Goal: Task Accomplishment & Management: Manage account settings

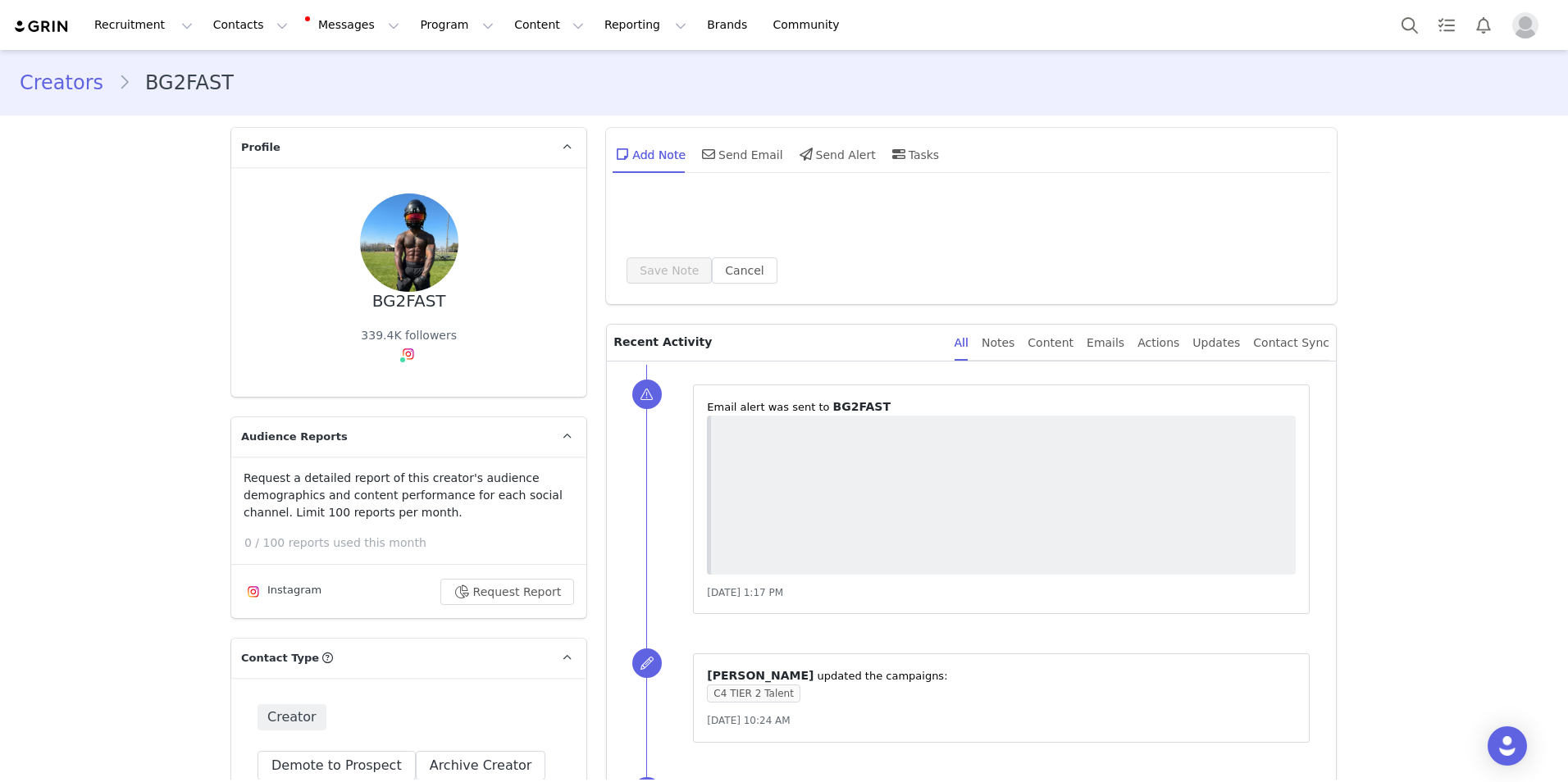
type input "+1 ([GEOGRAPHIC_DATA])"
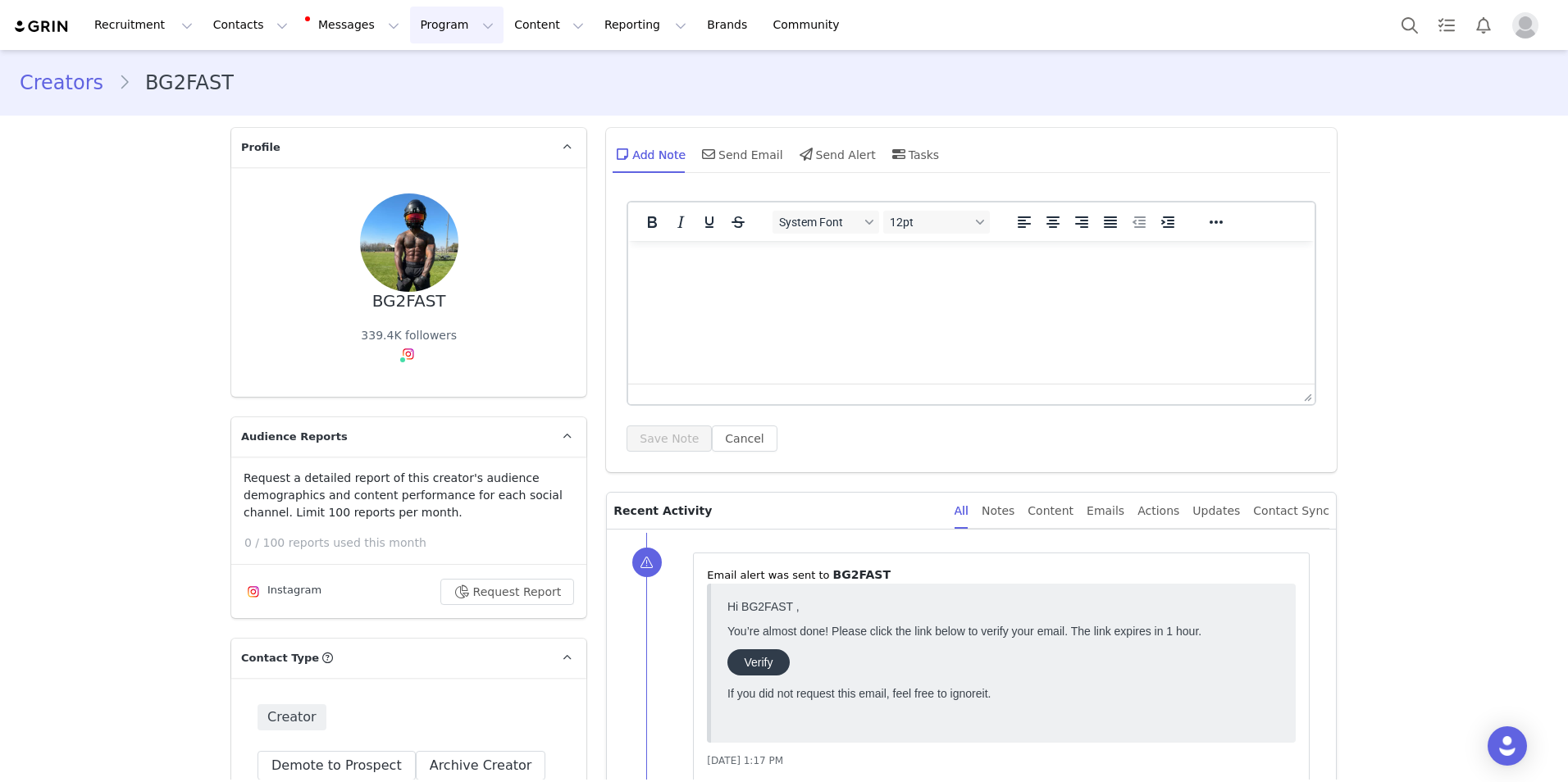
click at [410, 31] on button "Program Program" at bounding box center [457, 25] width 93 height 37
click at [422, 93] on link "Campaigns" at bounding box center [434, 102] width 130 height 31
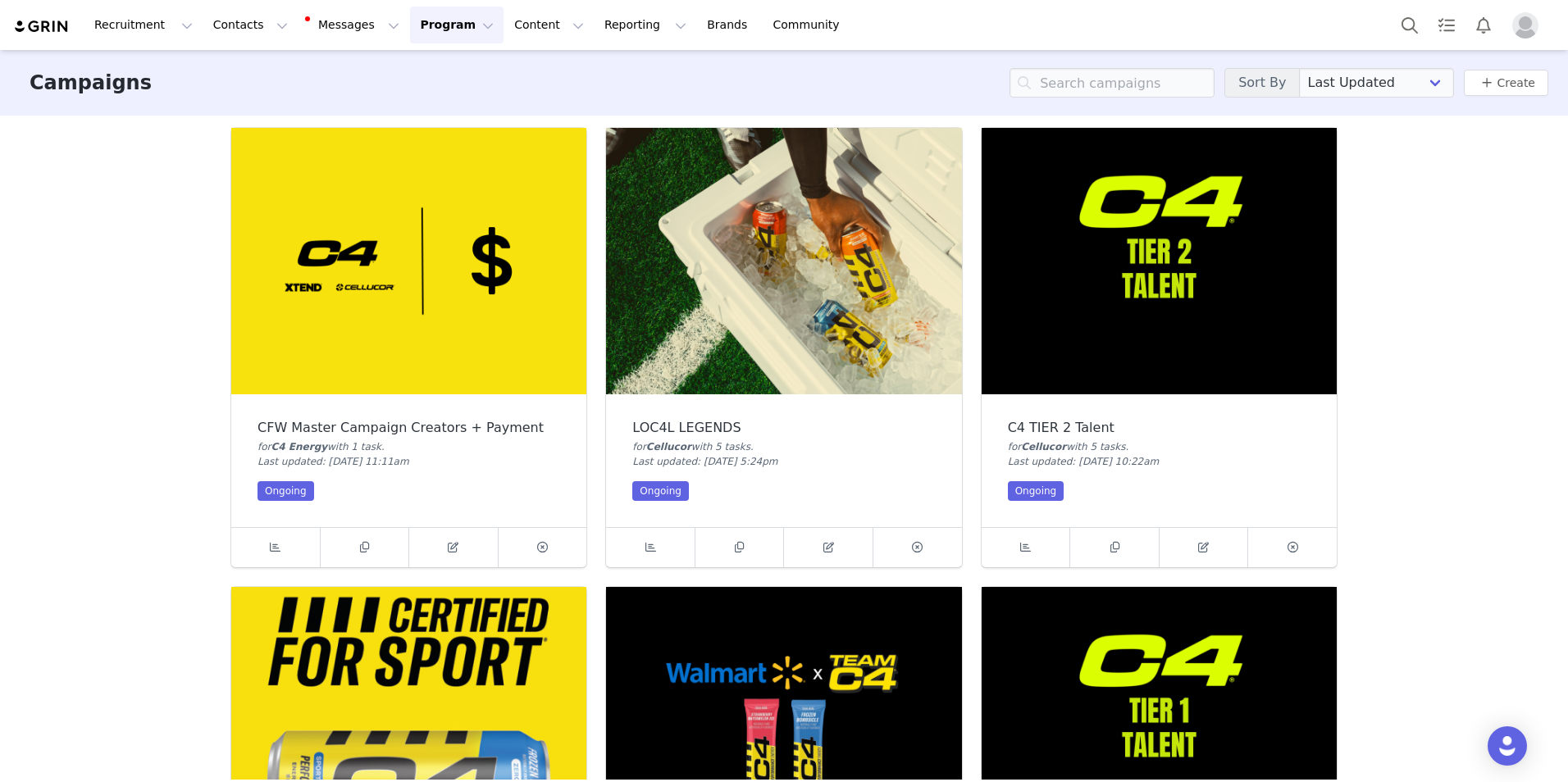
click at [1125, 254] on img at bounding box center [1159, 261] width 355 height 267
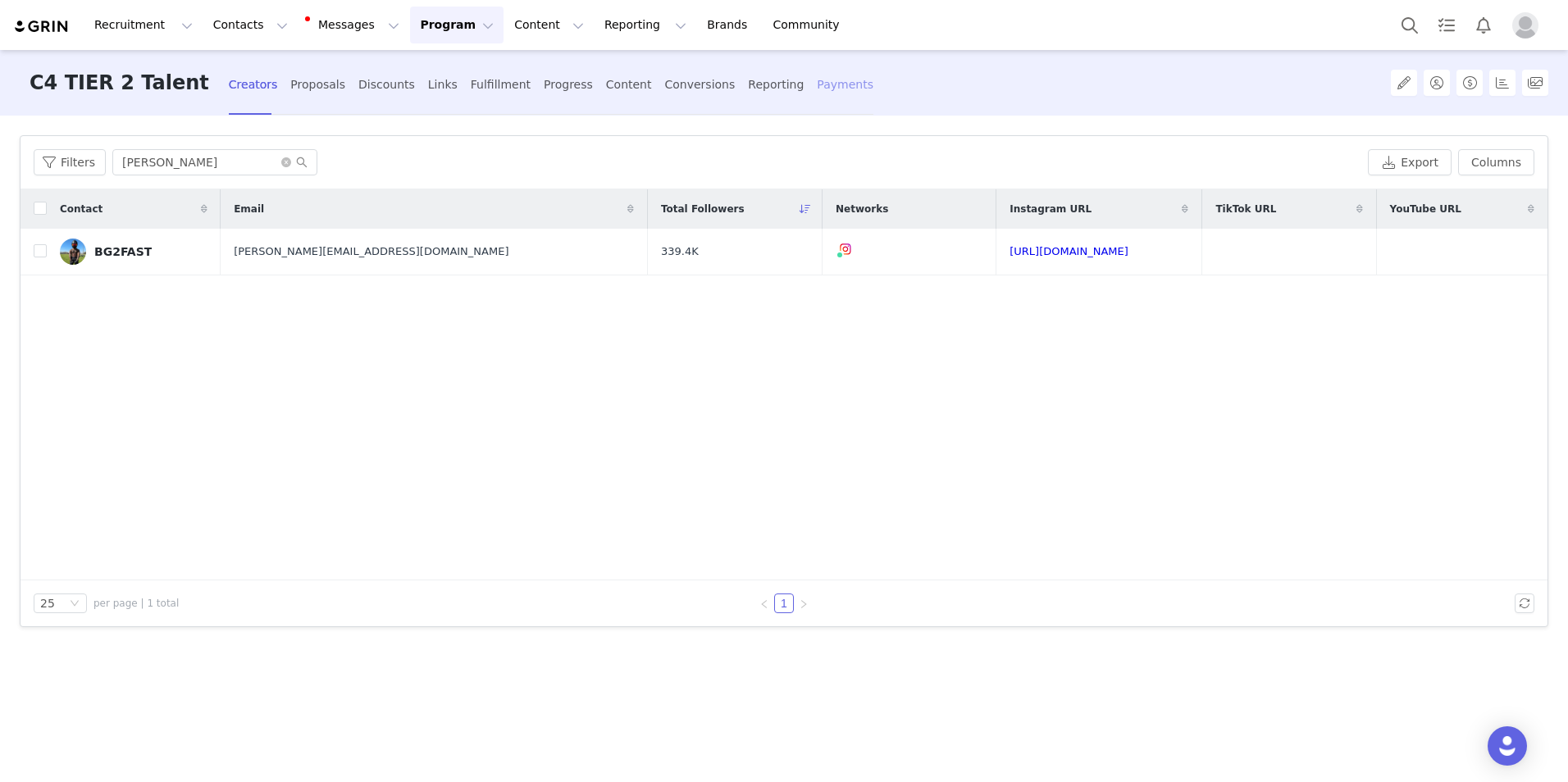
click at [817, 82] on div "Payments" at bounding box center [845, 84] width 57 height 44
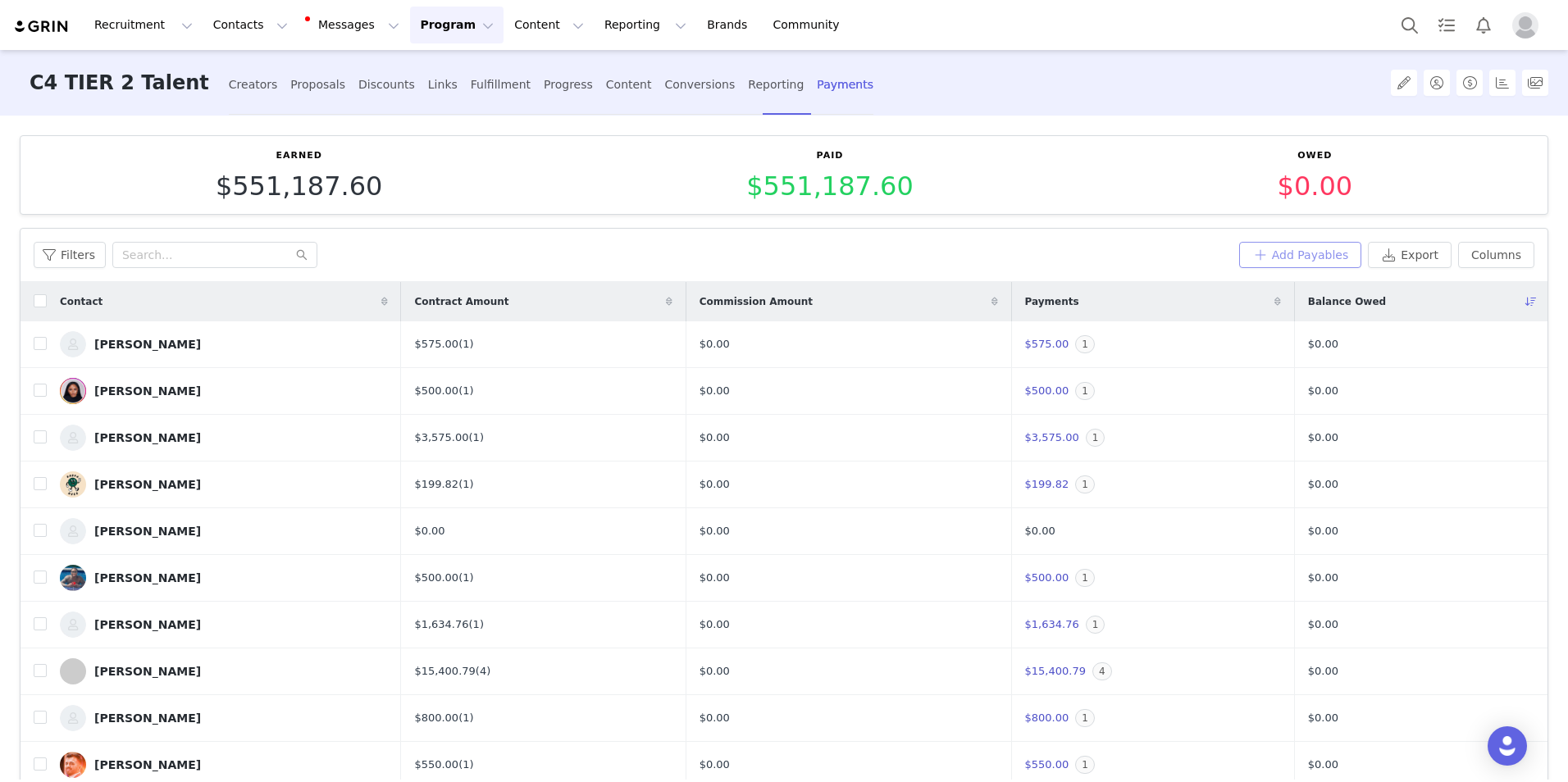
click at [1273, 248] on button "Add Payables" at bounding box center [1300, 255] width 123 height 26
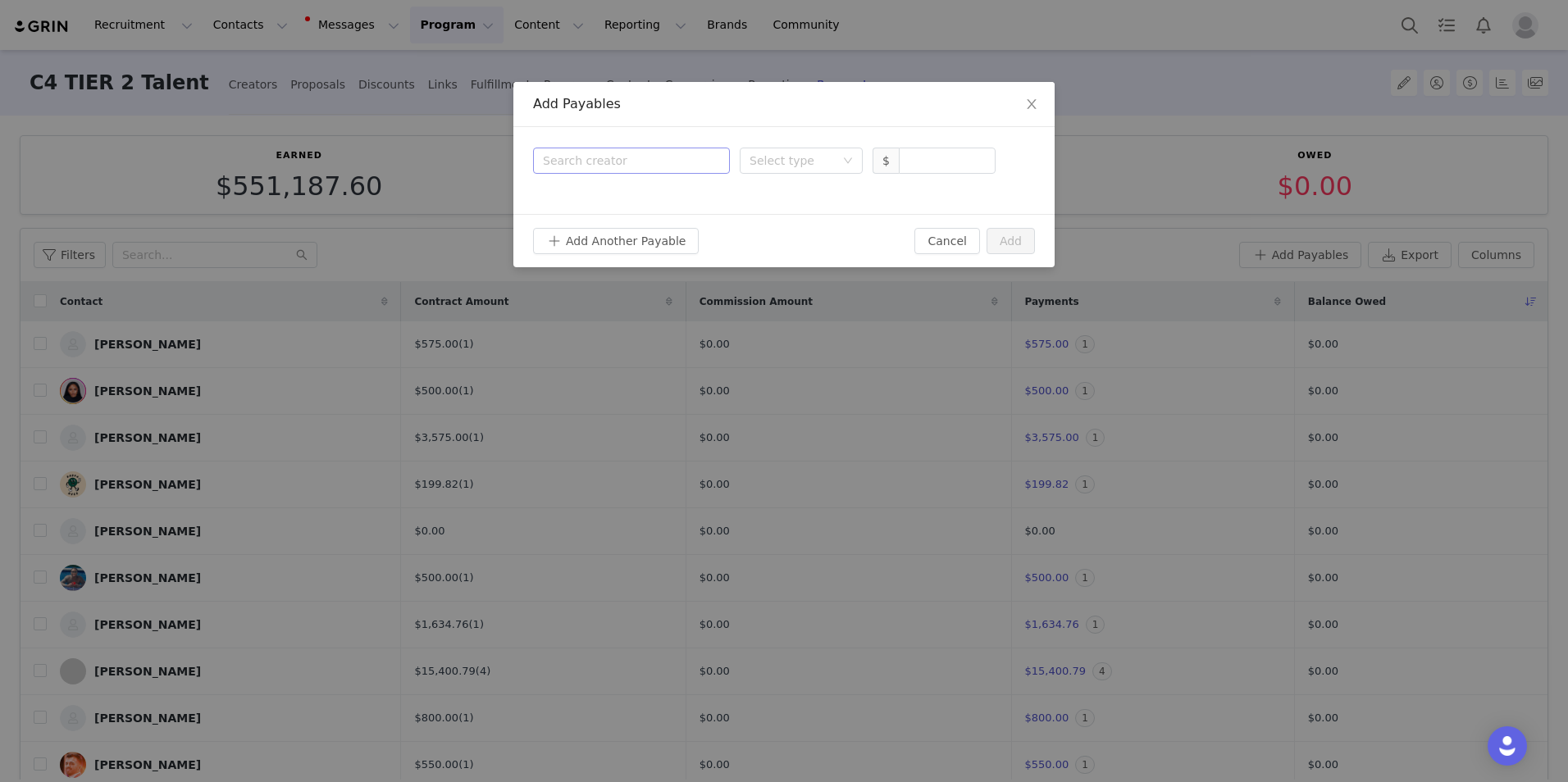
click at [628, 157] on div "Search creator" at bounding box center [628, 161] width 170 height 17
type input "bg2"
click at [641, 211] on div "BG2FAST Creator" at bounding box center [655, 212] width 116 height 43
click at [792, 154] on div "Select type" at bounding box center [792, 161] width 85 height 17
click at [808, 247] on li "Deliverable" at bounding box center [801, 246] width 123 height 26
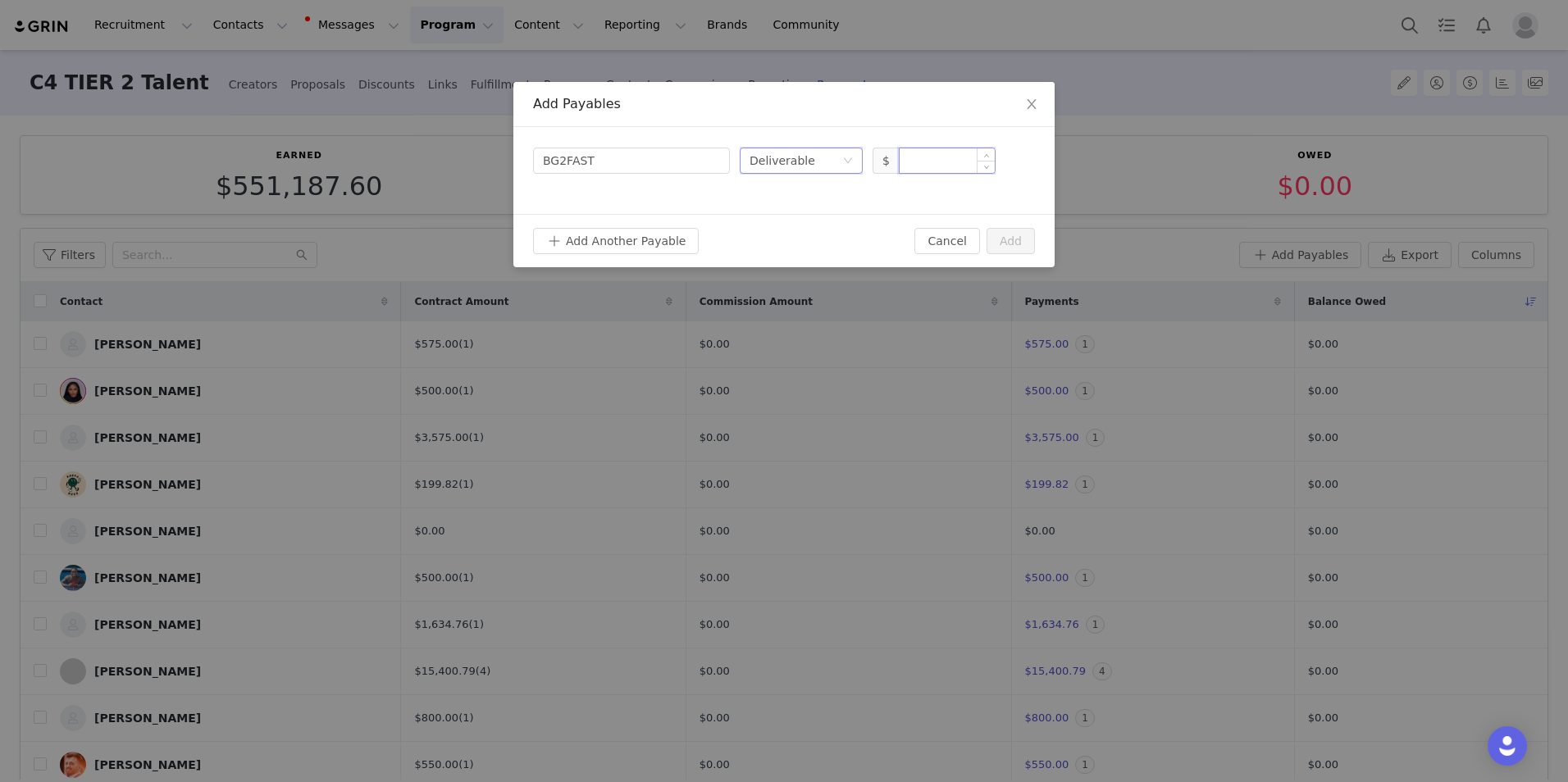
click at [939, 152] on input at bounding box center [946, 161] width 95 height 25
type input "4,000"
click at [1024, 238] on button "Add" at bounding box center [1011, 241] width 49 height 26
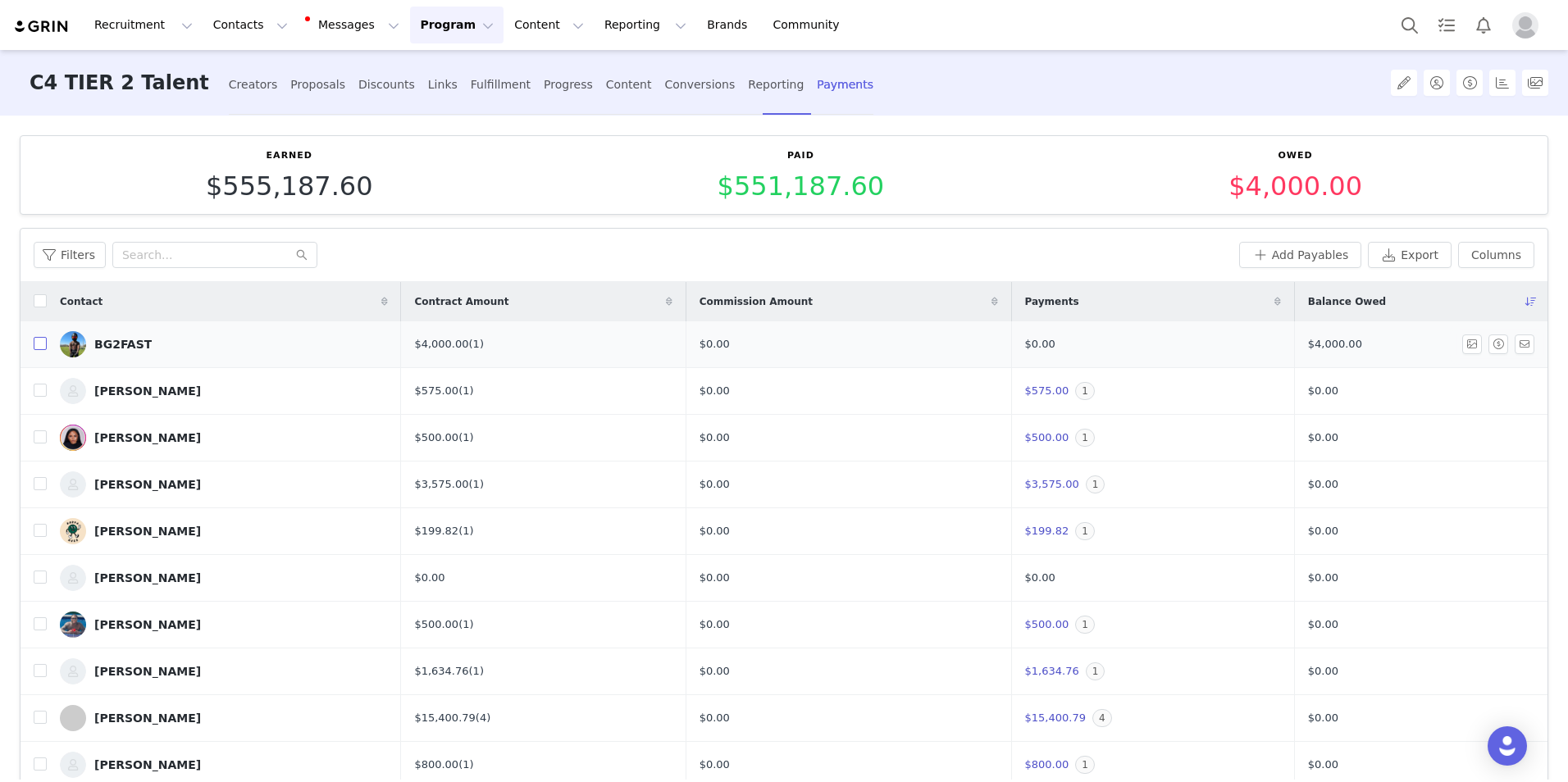
click at [39, 346] on input "checkbox" at bounding box center [40, 344] width 13 height 13
checkbox input "true"
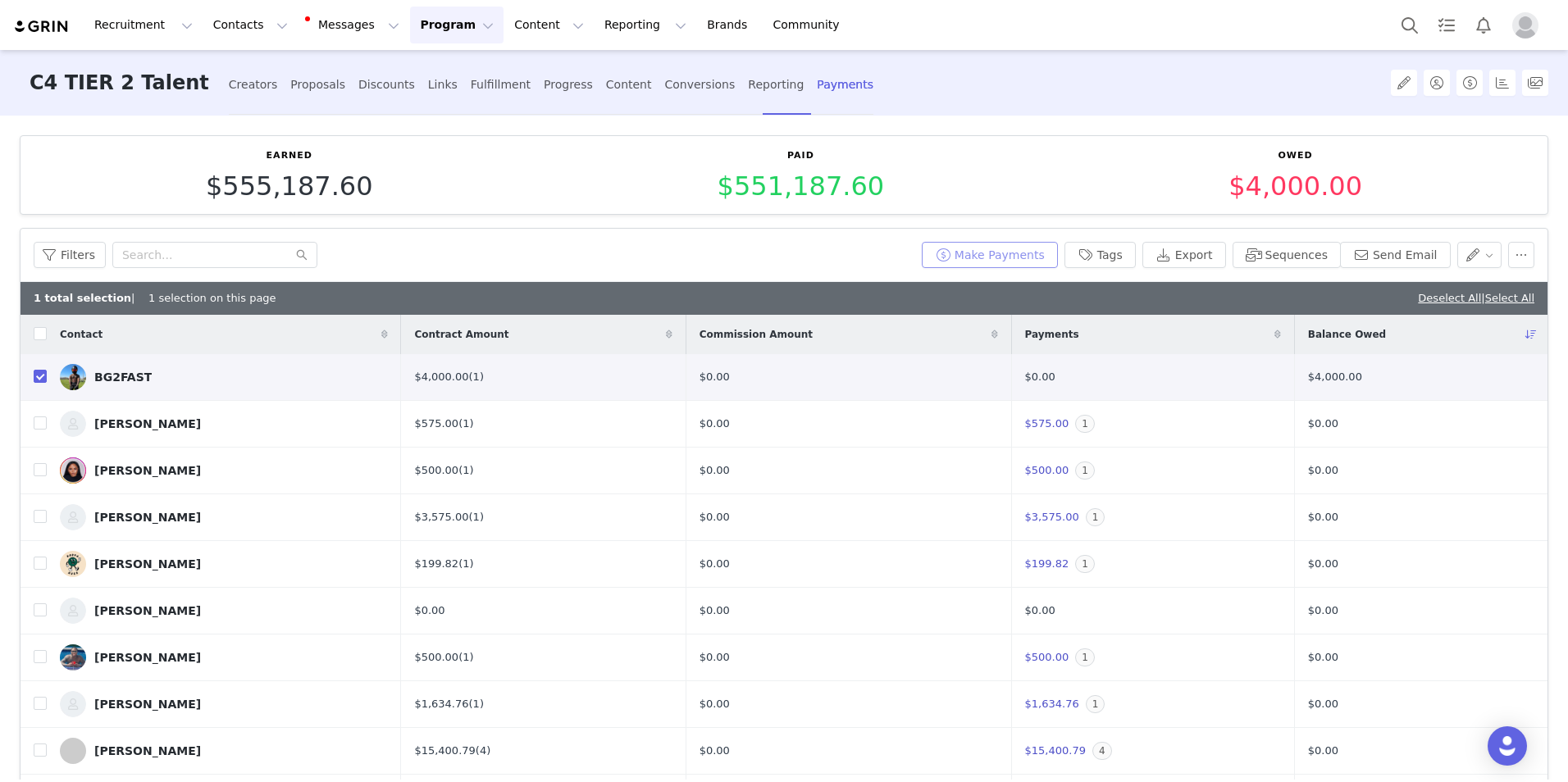
click at [1040, 258] on button "Make Payments" at bounding box center [989, 255] width 136 height 26
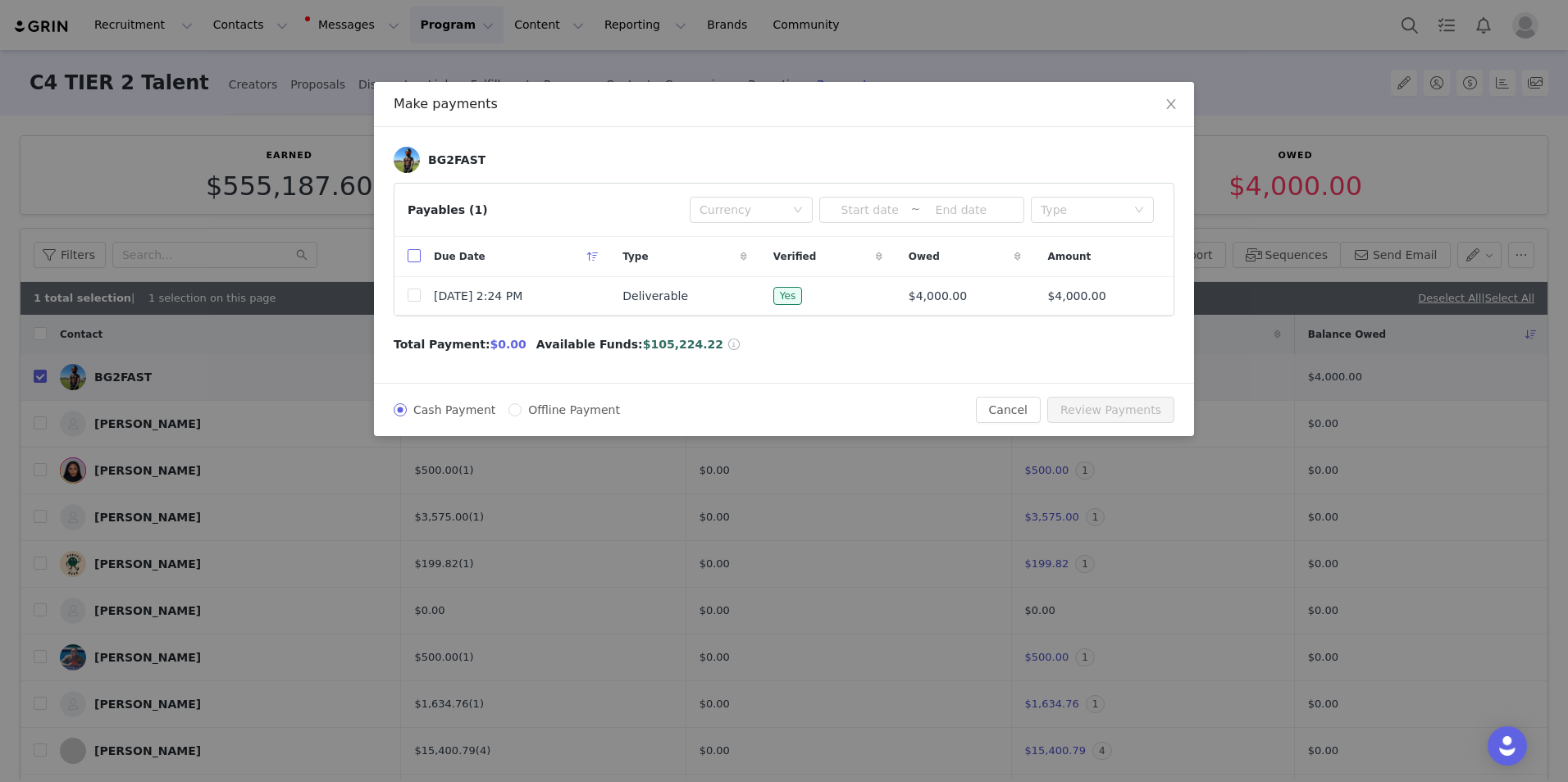
click at [414, 262] on input "checkbox" at bounding box center [415, 256] width 13 height 13
checkbox input "true"
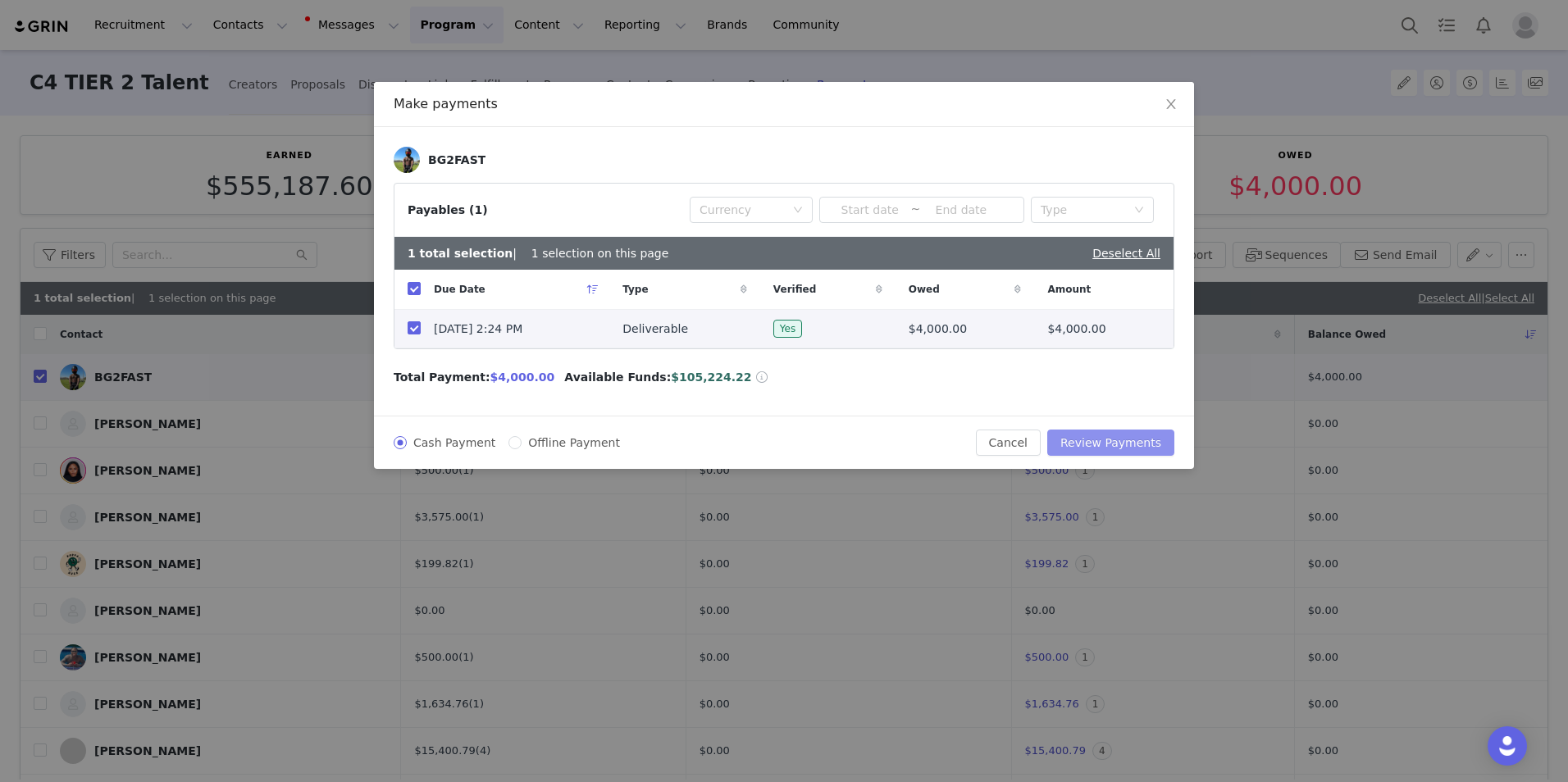
click at [1144, 436] on button "Review Payments" at bounding box center [1111, 443] width 127 height 26
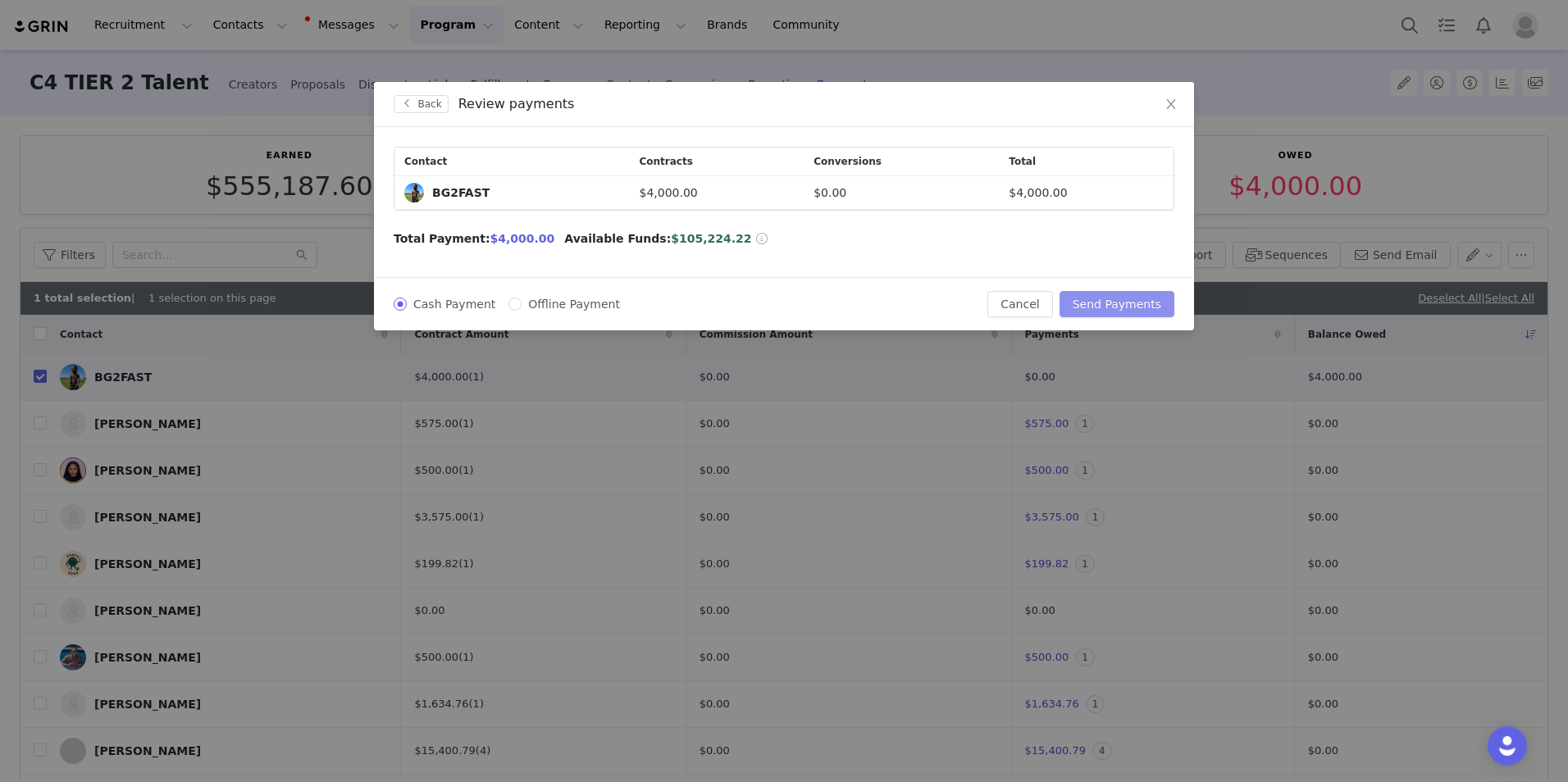
click at [1135, 301] on button "Send Payments" at bounding box center [1116, 305] width 115 height 26
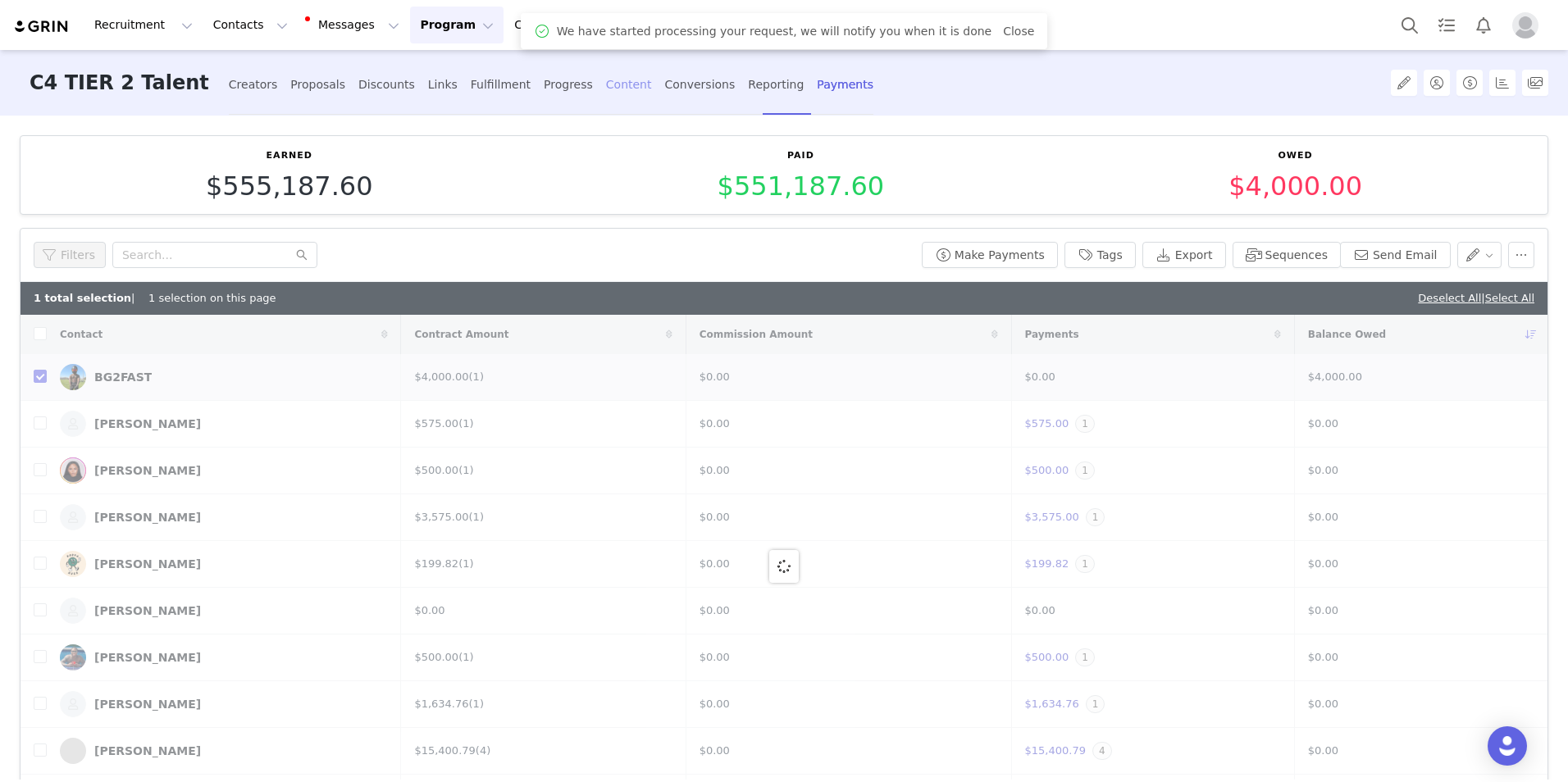
click at [606, 82] on div "Content" at bounding box center [629, 84] width 46 height 44
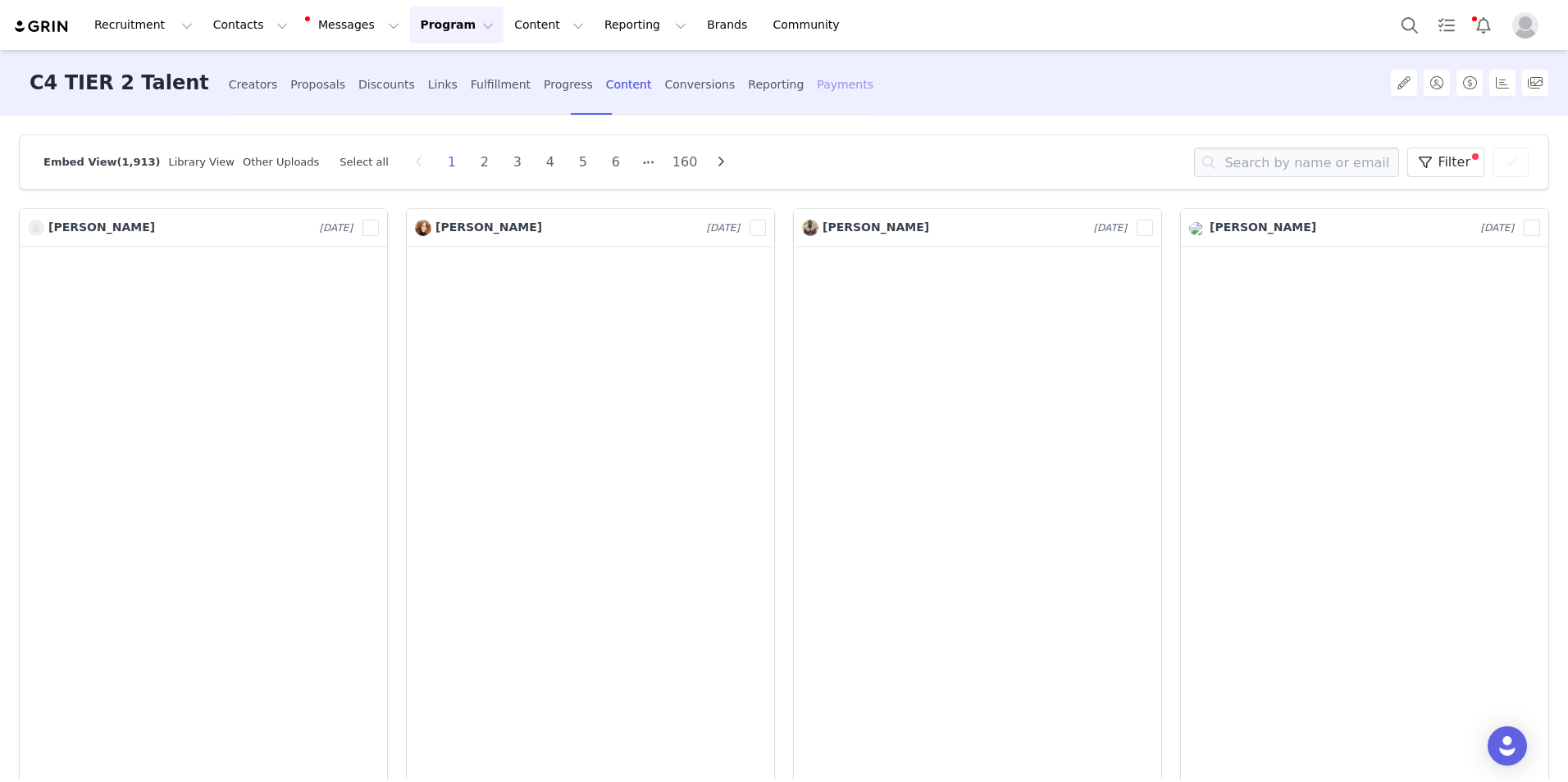
click at [817, 86] on div "Payments" at bounding box center [845, 84] width 57 height 44
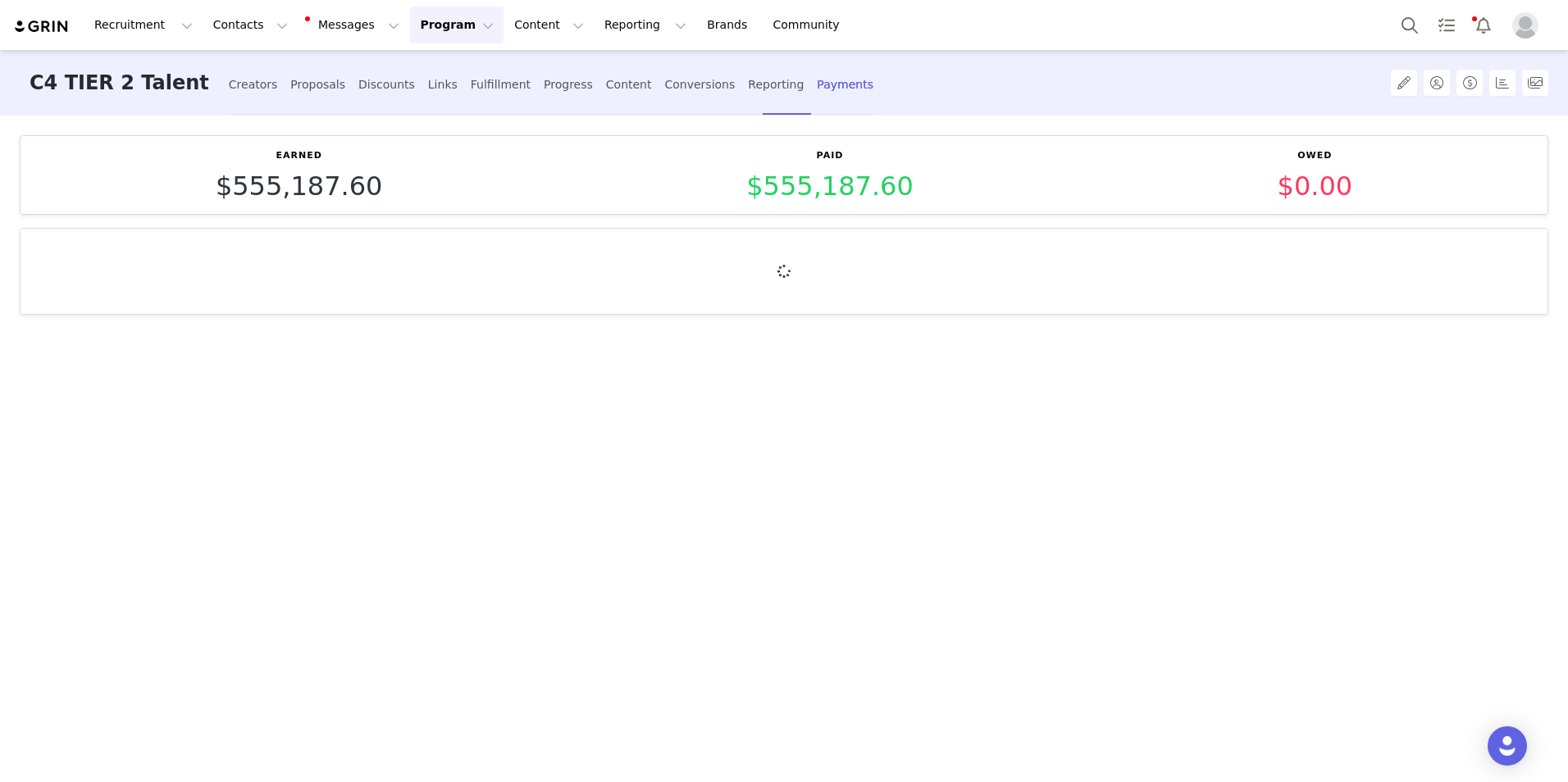
click at [410, 30] on button "Program Program" at bounding box center [457, 25] width 93 height 37
click at [427, 105] on p "Campaigns" at bounding box center [415, 102] width 64 height 17
